Goal: Share content: Share content

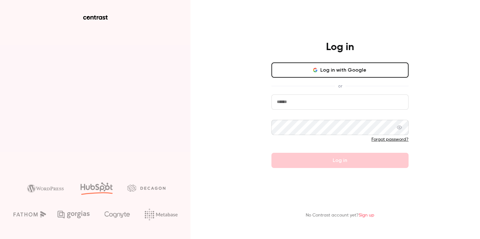
click at [305, 103] on input "email" at bounding box center [340, 102] width 137 height 15
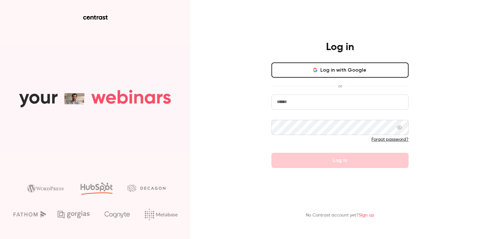
click at [296, 107] on input "email" at bounding box center [340, 102] width 137 height 15
type input "**********"
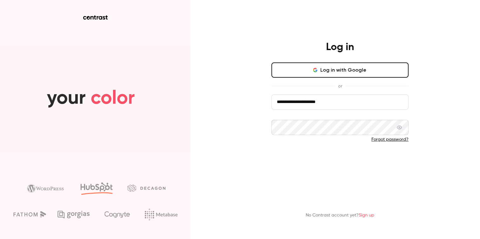
click at [292, 158] on button "Log in" at bounding box center [340, 160] width 137 height 15
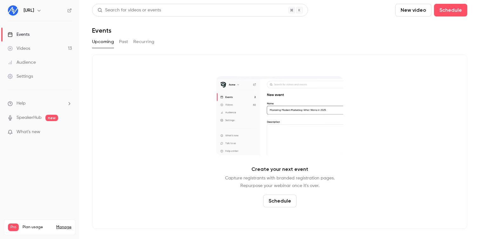
click at [125, 40] on button "Past" at bounding box center [123, 42] width 9 height 10
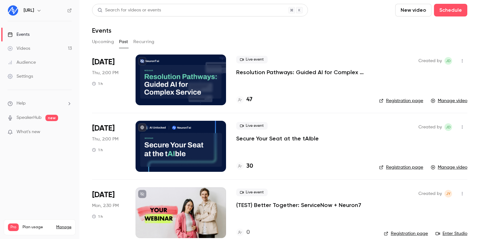
click at [25, 37] on div "Events" at bounding box center [19, 34] width 22 height 6
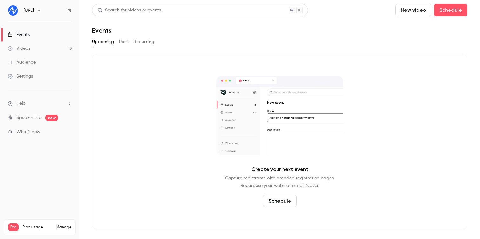
click at [31, 46] on link "Videos 13" at bounding box center [39, 49] width 79 height 14
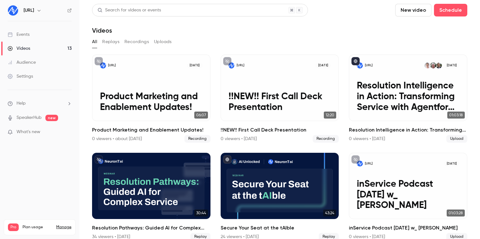
click at [168, 43] on button "Uploads" at bounding box center [163, 42] width 18 height 10
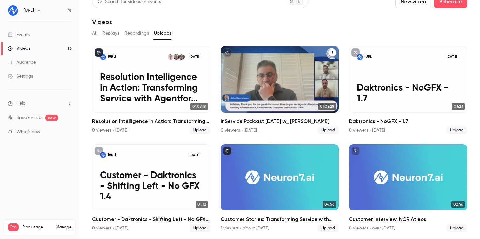
scroll to position [9, 0]
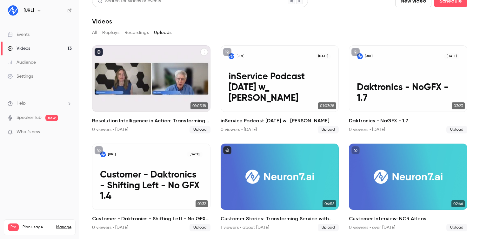
click at [204, 51] on icon "Resolution Intelligence in Action: Transforming Service with Agentforce & Neuro…" at bounding box center [204, 52] width 1 height 3
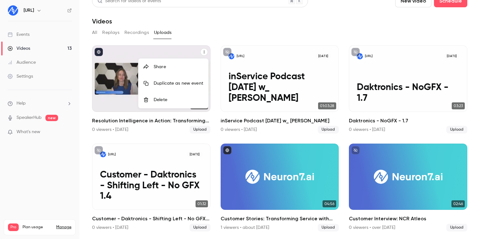
click at [212, 29] on div at bounding box center [240, 119] width 480 height 239
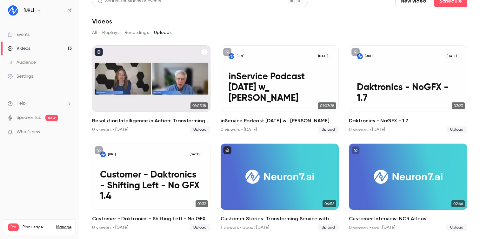
click at [144, 93] on p "Resolution Intelligence in Action: Transforming Service with Agentforce & Neuro…" at bounding box center [151, 88] width 102 height 32
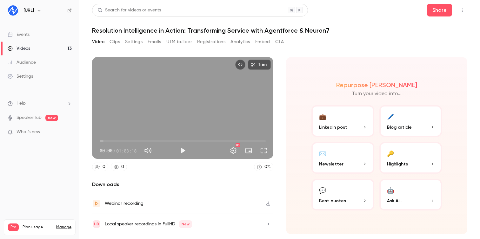
click at [462, 9] on icon "Top Bar Actions" at bounding box center [462, 10] width 5 height 4
click at [442, 10] on div at bounding box center [240, 119] width 480 height 239
click at [433, 13] on button "Share" at bounding box center [439, 10] width 25 height 13
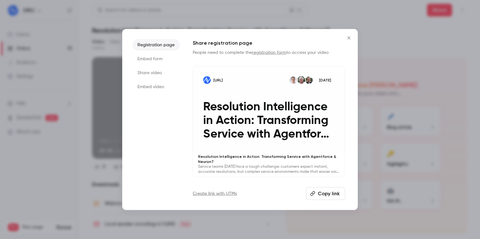
click at [152, 72] on li "Share video" at bounding box center [156, 72] width 48 height 11
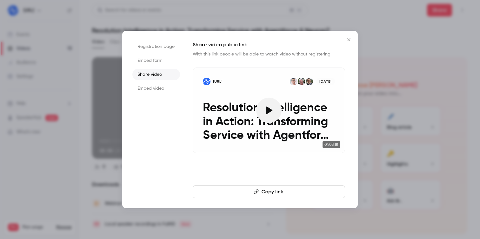
click at [276, 192] on button "Copy link" at bounding box center [269, 192] width 152 height 13
